Goal: Task Accomplishment & Management: Manage account settings

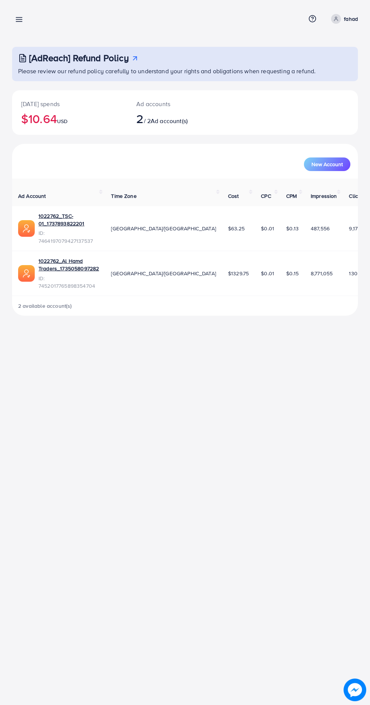
click at [19, 20] on line at bounding box center [19, 20] width 6 height 0
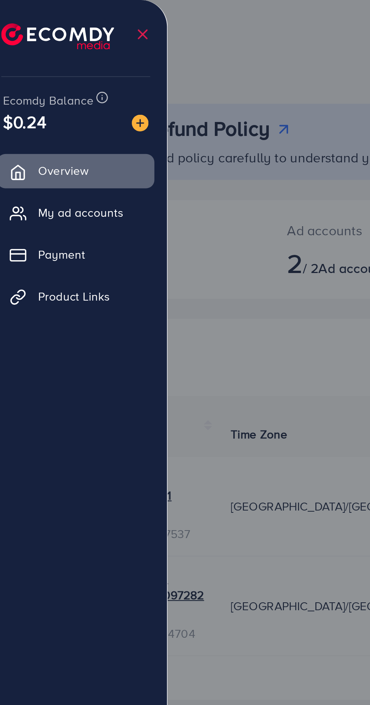
click at [60, 91] on link "My ad accounts" at bounding box center [41, 95] width 71 height 15
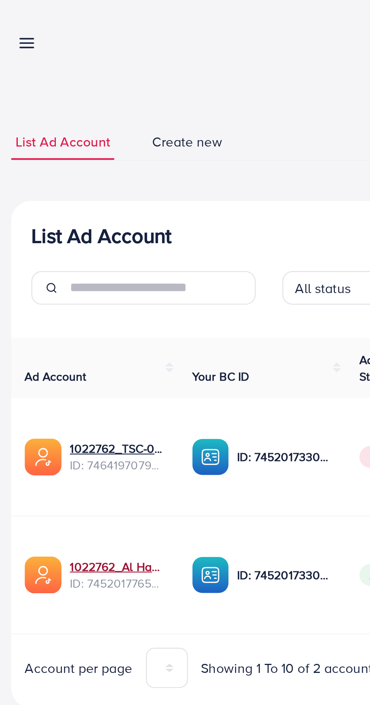
click at [60, 256] on link "1022762_Al Hamd Traders_1735058097282" at bounding box center [60, 256] width 43 height 8
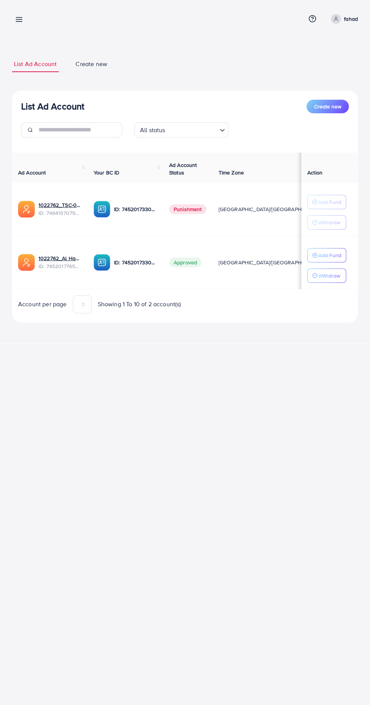
click at [21, 20] on icon at bounding box center [19, 19] width 8 height 8
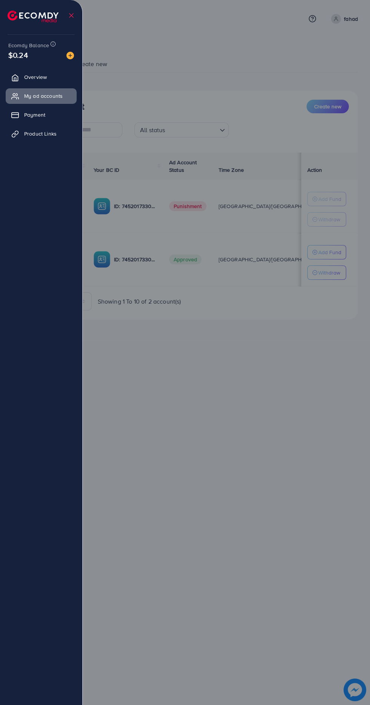
click at [243, 394] on div at bounding box center [185, 423] width 370 height 846
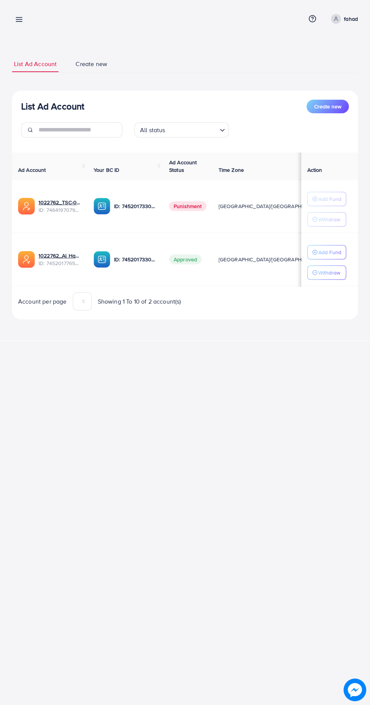
scroll to position [0, 18]
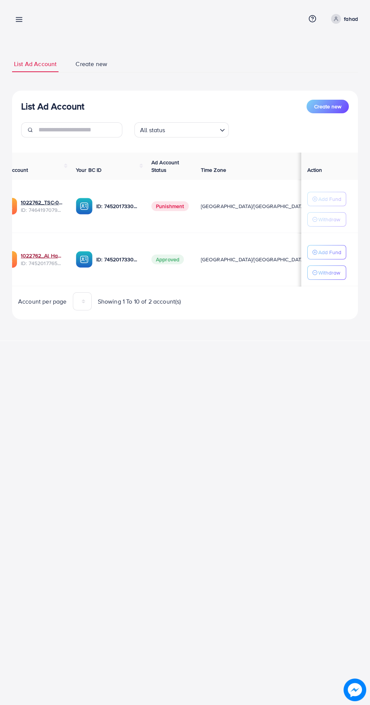
click at [56, 256] on link "1022762_Al Hamd Traders_1735058097282" at bounding box center [42, 256] width 43 height 8
